Goal: Information Seeking & Learning: Check status

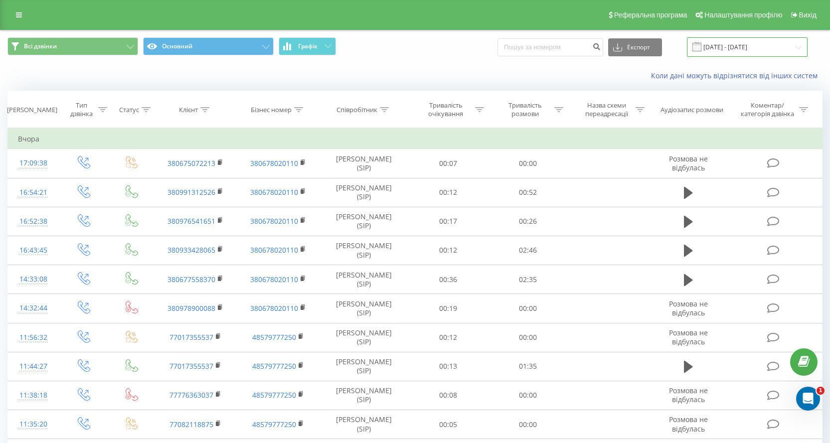
click at [794, 41] on input "[DATE] - [DATE]" at bounding box center [747, 46] width 121 height 19
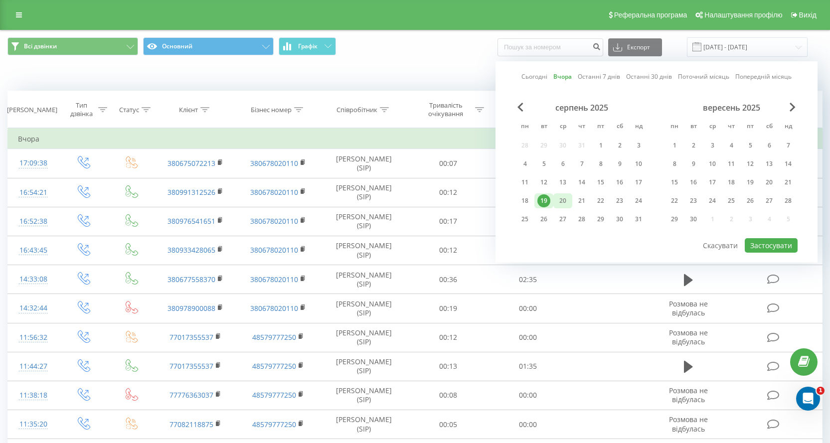
click at [571, 199] on div "20" at bounding box center [563, 201] width 19 height 15
click at [752, 248] on button "Застосувати" at bounding box center [771, 245] width 53 height 14
type input "[DATE] - [DATE]"
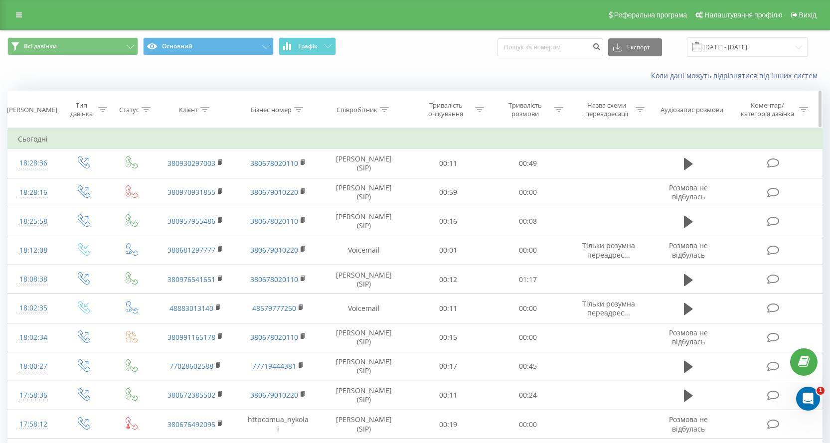
click at [386, 109] on icon at bounding box center [384, 109] width 9 height 5
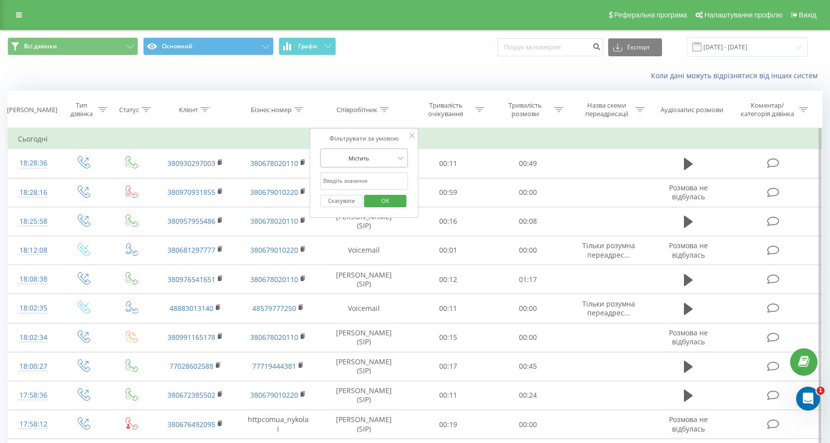
click at [388, 166] on div "Містить" at bounding box center [358, 158] width 73 height 15
click at [411, 172] on div "Фільтрувати за умовою Містить Скасувати OK" at bounding box center [364, 173] width 109 height 90
click at [389, 177] on input "text" at bounding box center [364, 181] width 88 height 17
click at [396, 158] on icon at bounding box center [401, 158] width 10 height 10
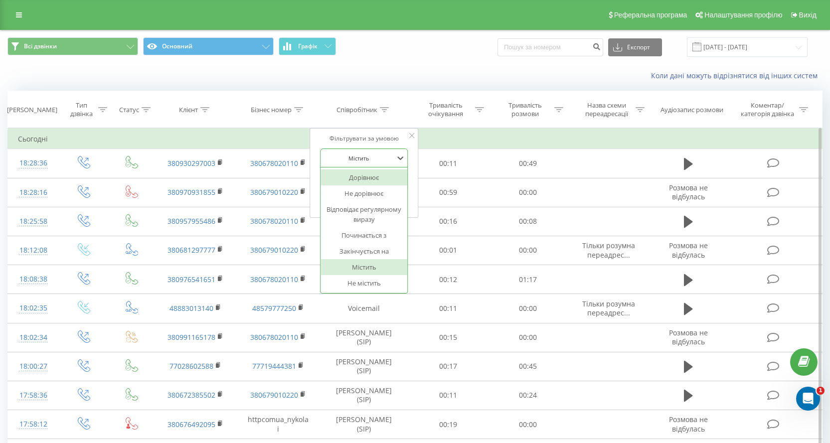
click at [443, 142] on td "Сьогодні" at bounding box center [415, 139] width 815 height 20
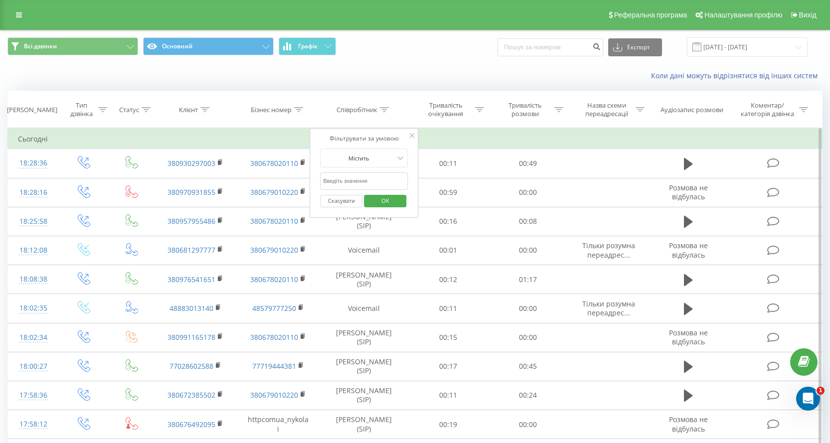
click at [449, 139] on td "Сьогодні" at bounding box center [415, 139] width 815 height 20
click at [400, 106] on div "Співробітник" at bounding box center [364, 110] width 89 height 8
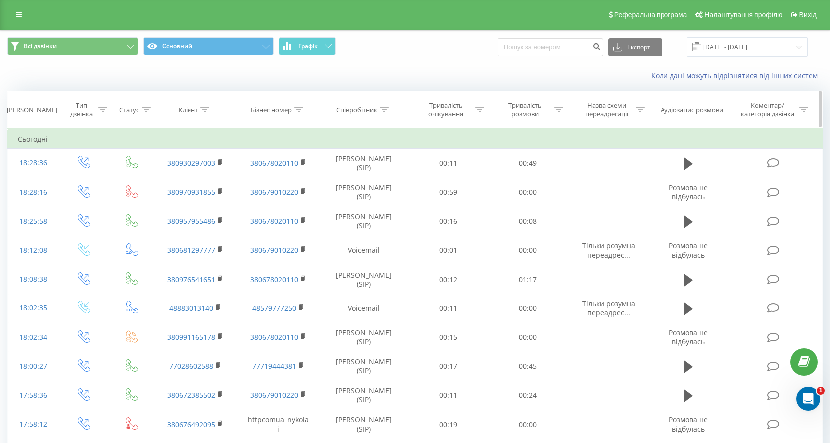
click at [387, 108] on icon at bounding box center [384, 109] width 9 height 5
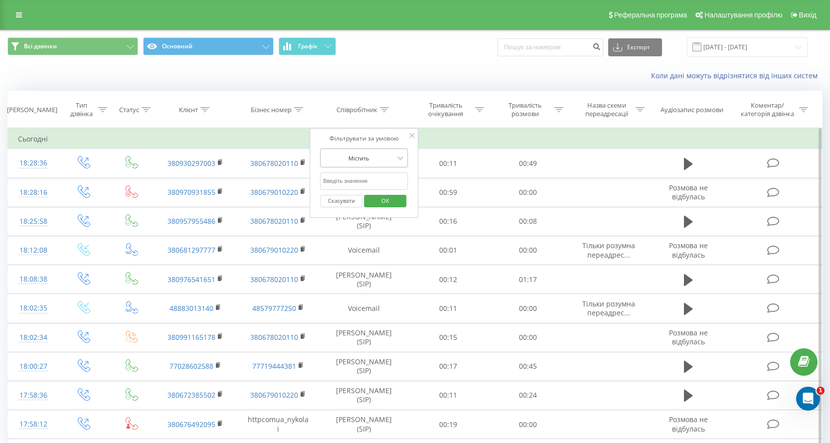
click at [381, 167] on div "Містить" at bounding box center [364, 158] width 88 height 19
click at [379, 271] on div "Містить" at bounding box center [364, 267] width 87 height 16
click at [383, 179] on input "text" at bounding box center [364, 181] width 88 height 17
type input "[PERSON_NAME]"
click button "OK" at bounding box center [385, 201] width 42 height 12
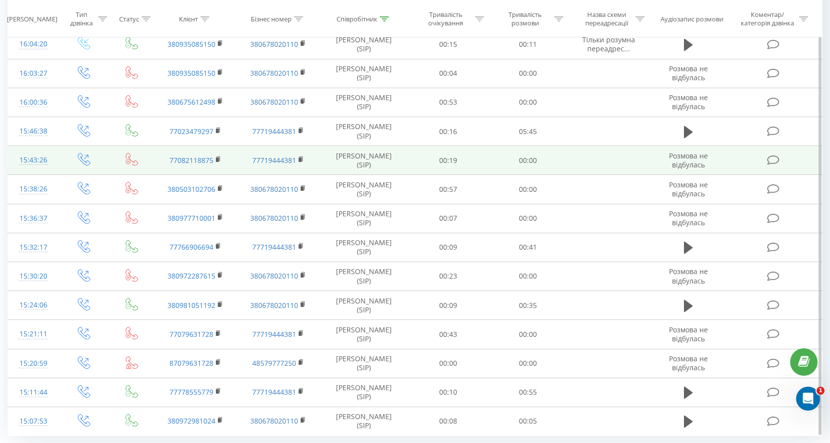
scroll to position [469, 0]
